Goal: Task Accomplishment & Management: Manage account settings

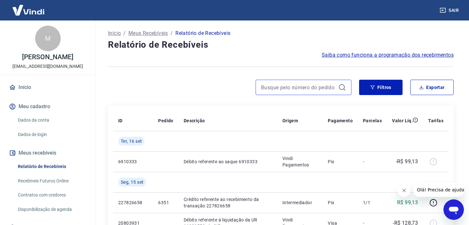
click at [310, 90] on input at bounding box center [298, 87] width 75 height 10
click at [276, 84] on input "6303" at bounding box center [298, 87] width 75 height 10
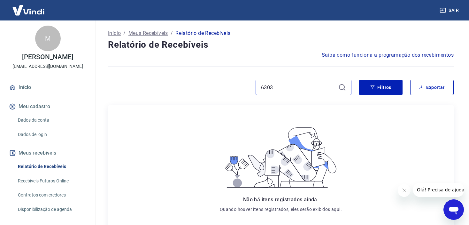
click at [322, 88] on input "6303" at bounding box center [298, 87] width 75 height 10
type input "006303"
click at [322, 88] on input "006303" at bounding box center [298, 87] width 75 height 10
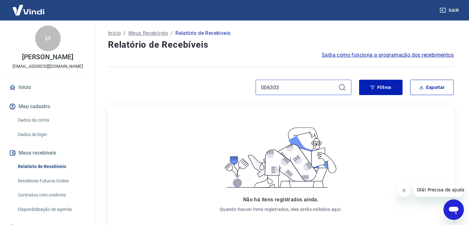
click at [322, 88] on input "006303" at bounding box center [298, 87] width 75 height 10
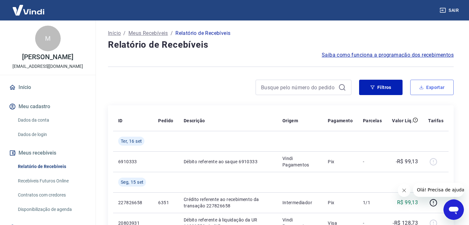
click at [417, 86] on button "Exportar" at bounding box center [431, 87] width 43 height 15
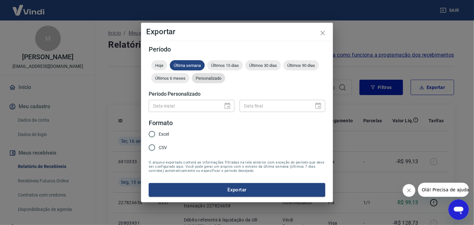
click at [197, 77] on span "Personalizado" at bounding box center [208, 78] width 33 height 5
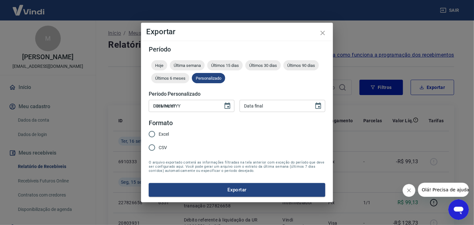
click at [185, 106] on input "DD/MM/YYYY" at bounding box center [184, 106] width 70 height 12
type input "[DATE]"
click at [149, 183] on button "Exportar" at bounding box center [237, 189] width 176 height 13
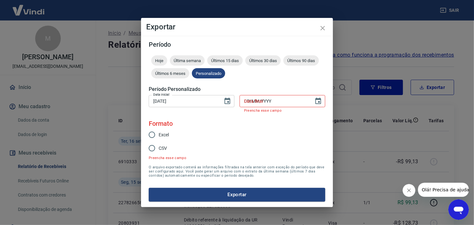
drag, startPoint x: 250, startPoint y: 95, endPoint x: 246, endPoint y: 99, distance: 5.2
click at [246, 99] on input "DD/MM/YYYY" at bounding box center [274, 101] width 70 height 12
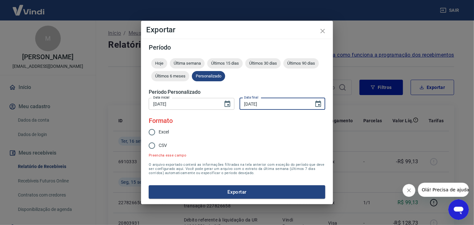
type input "[DATE]"
click at [149, 185] on button "Exportar" at bounding box center [237, 191] width 176 height 13
click at [158, 132] on input "Excel" at bounding box center [151, 131] width 13 height 13
radio input "true"
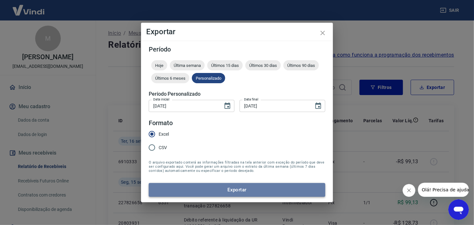
click at [208, 188] on button "Exportar" at bounding box center [237, 189] width 176 height 13
